Goal: Task Accomplishment & Management: Manage account settings

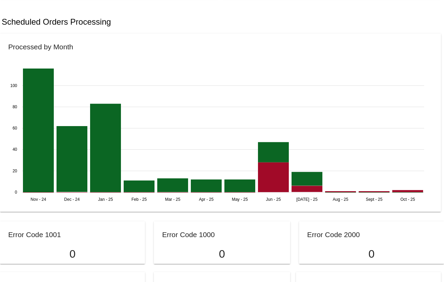
scroll to position [418, 0]
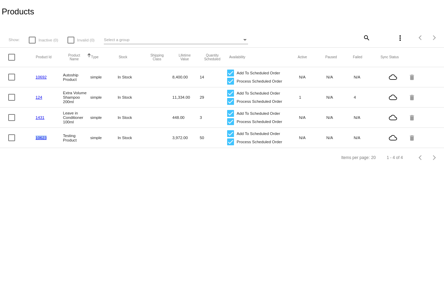
click at [40, 118] on link "1431" at bounding box center [40, 117] width 9 height 4
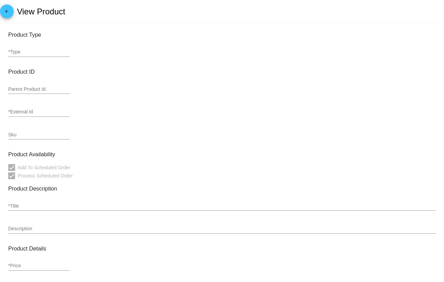
type input "simple"
type input "1431"
type input "RF2471616"
type input "Leave in Conditioner 100ml"
type input "32"
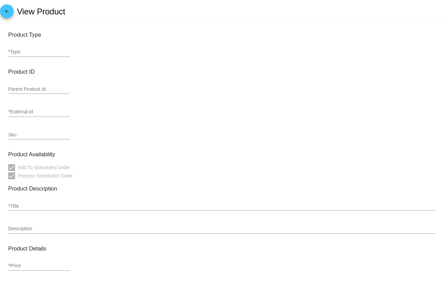
type input "In Stock"
click at [214, 89] on div "Parent Product Id" at bounding box center [221, 90] width 427 height 20
click at [18, 135] on input "RF2471616" at bounding box center [39, 134] width 62 height 5
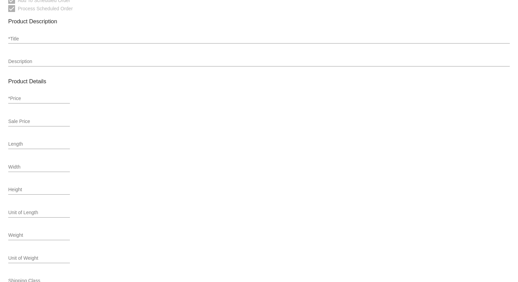
scroll to position [170, 0]
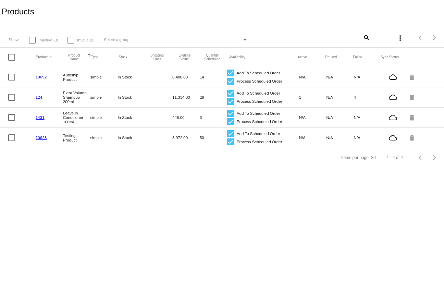
click at [40, 97] on link "124" at bounding box center [39, 97] width 7 height 4
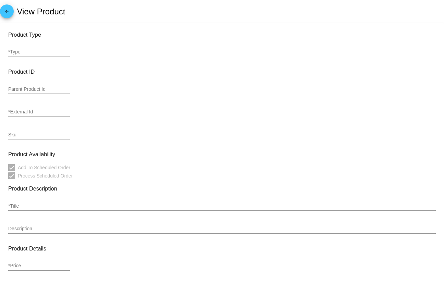
type input "simple"
type input "124"
type input "RF021917"
type input "Extra Volume Shampoo 200ml"
type input "32"
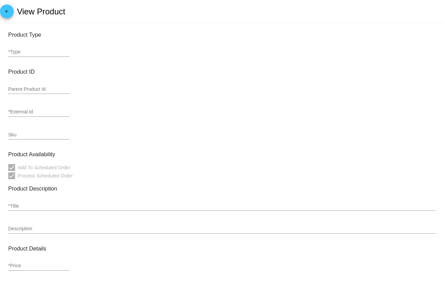
type input "In Stock"
click at [46, 51] on input "simple" at bounding box center [39, 51] width 62 height 5
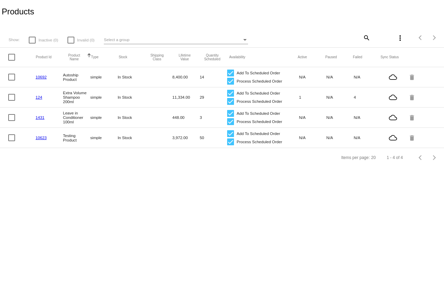
click at [72, 94] on mat-cell "Extra Volume Shampoo 200ml" at bounding box center [76, 97] width 27 height 17
copy mat-cell "Extra Volume Shampoo 200ml"
